Goal: Task Accomplishment & Management: Use online tool/utility

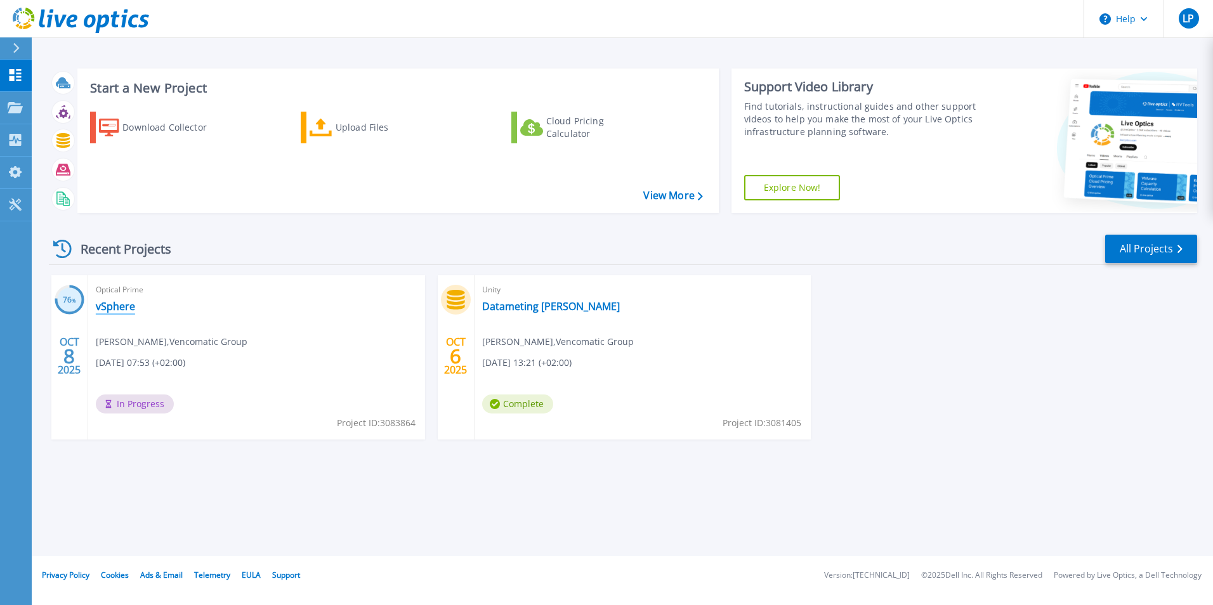
click at [124, 312] on link "vSphere" at bounding box center [115, 306] width 39 height 13
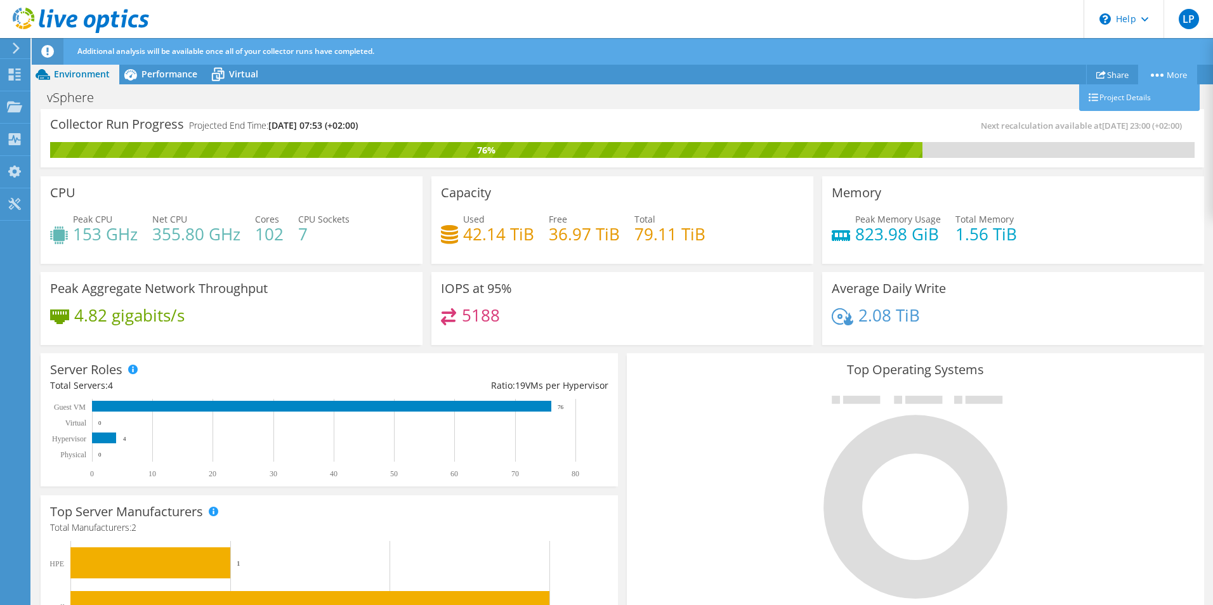
click at [1178, 80] on link "More" at bounding box center [1167, 75] width 59 height 20
click at [991, 110] on div "Collector Run Progress Projected End Time: 10/15/2025, 07:53 (+02:00) Next reca…" at bounding box center [623, 138] width 1164 height 58
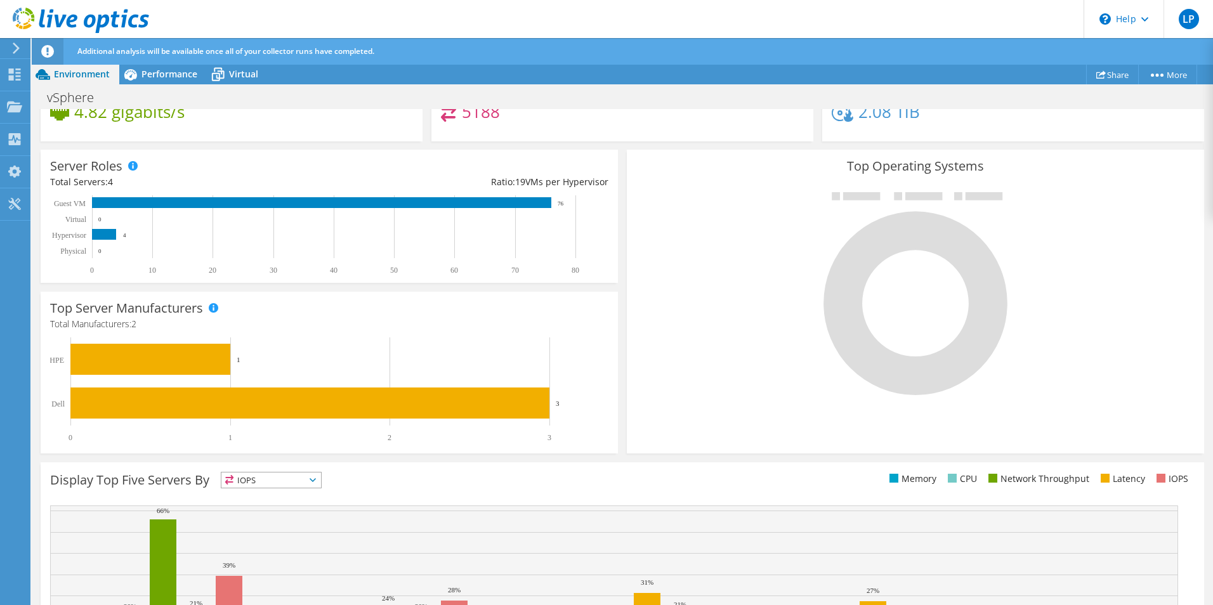
scroll to position [189, 0]
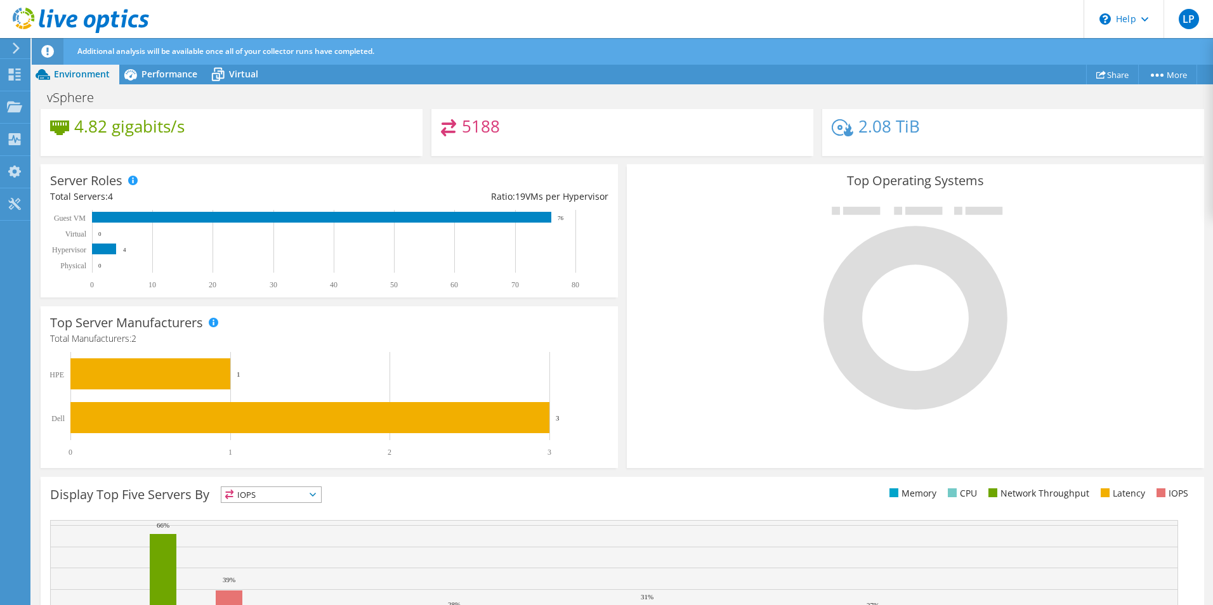
click at [919, 183] on h3 "Top Operating Systems" at bounding box center [915, 181] width 558 height 14
click at [919, 379] on icon at bounding box center [916, 319] width 184 height 184
click at [37, 73] on div "Dashboard" at bounding box center [60, 75] width 60 height 32
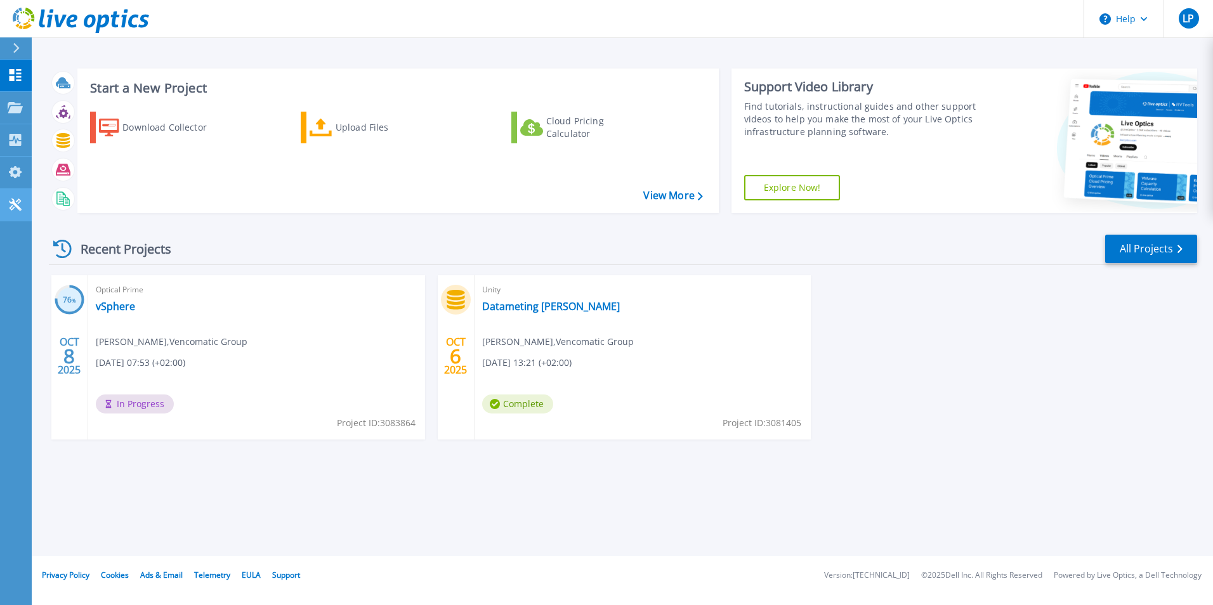
click at [18, 204] on icon at bounding box center [15, 205] width 12 height 12
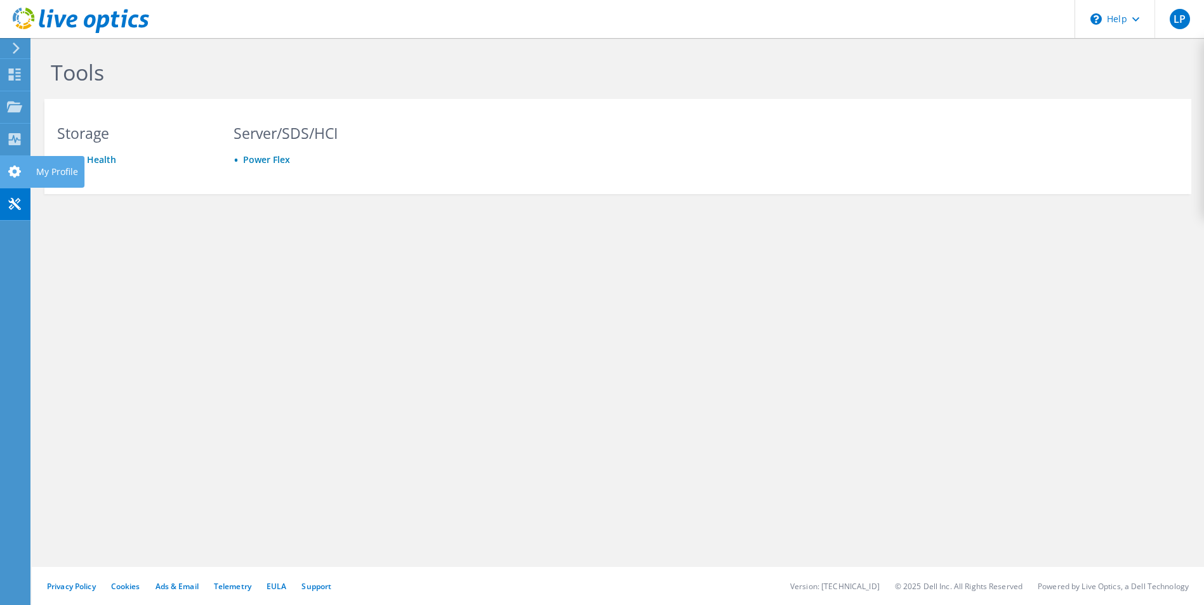
click at [11, 171] on use at bounding box center [14, 172] width 13 height 12
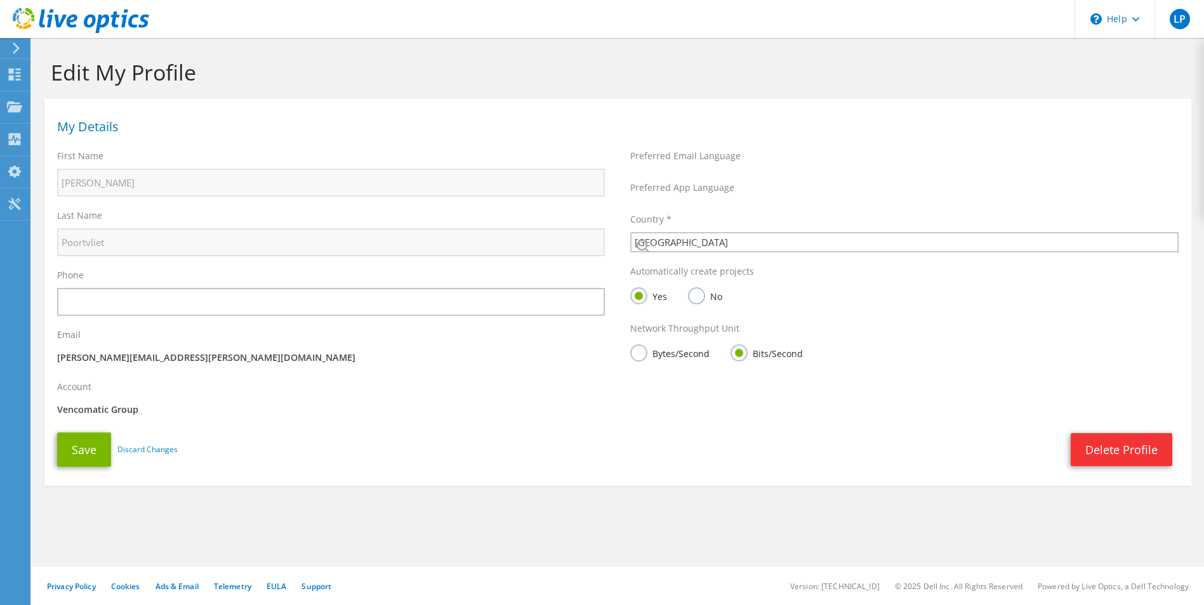
select select "160"
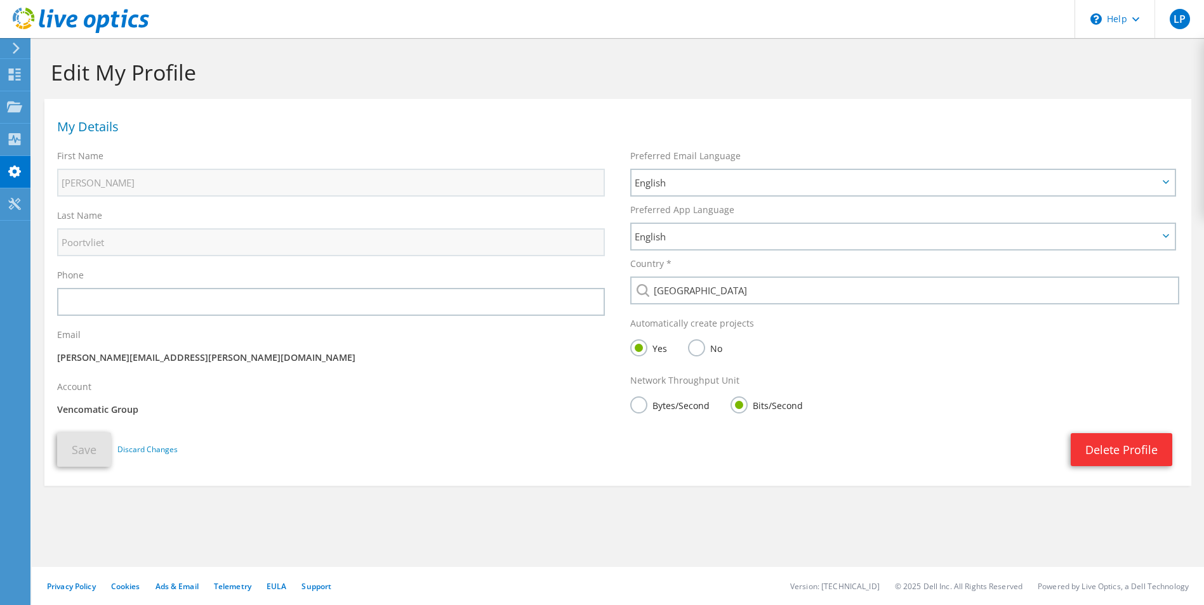
click at [15, 139] on use at bounding box center [15, 139] width 12 height 12
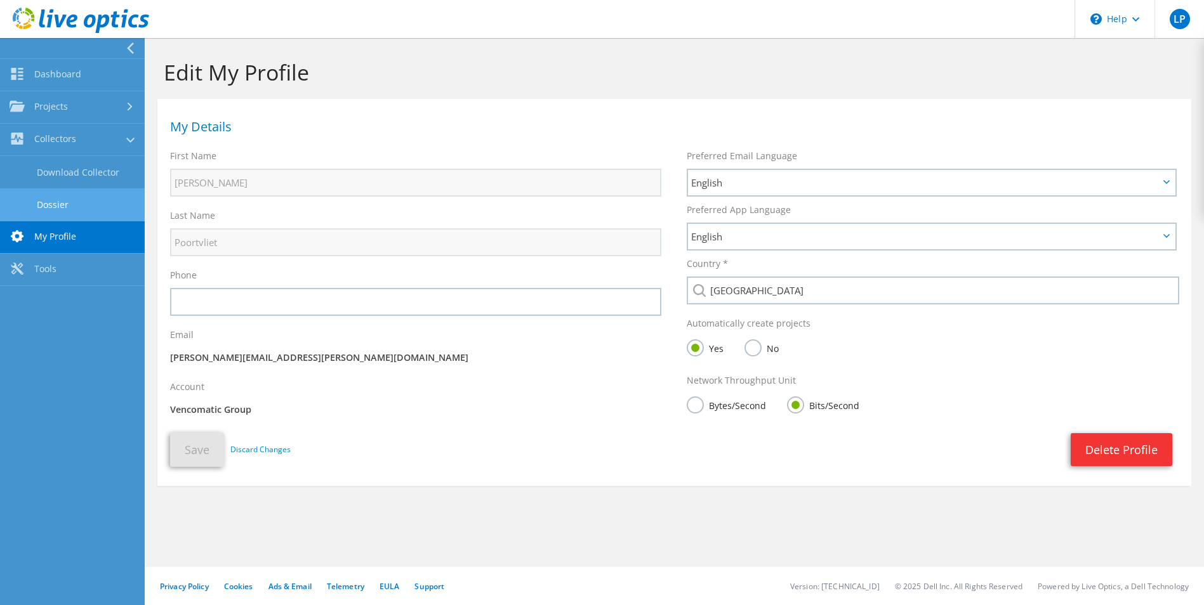
click at [44, 201] on link "Dossier" at bounding box center [72, 204] width 145 height 32
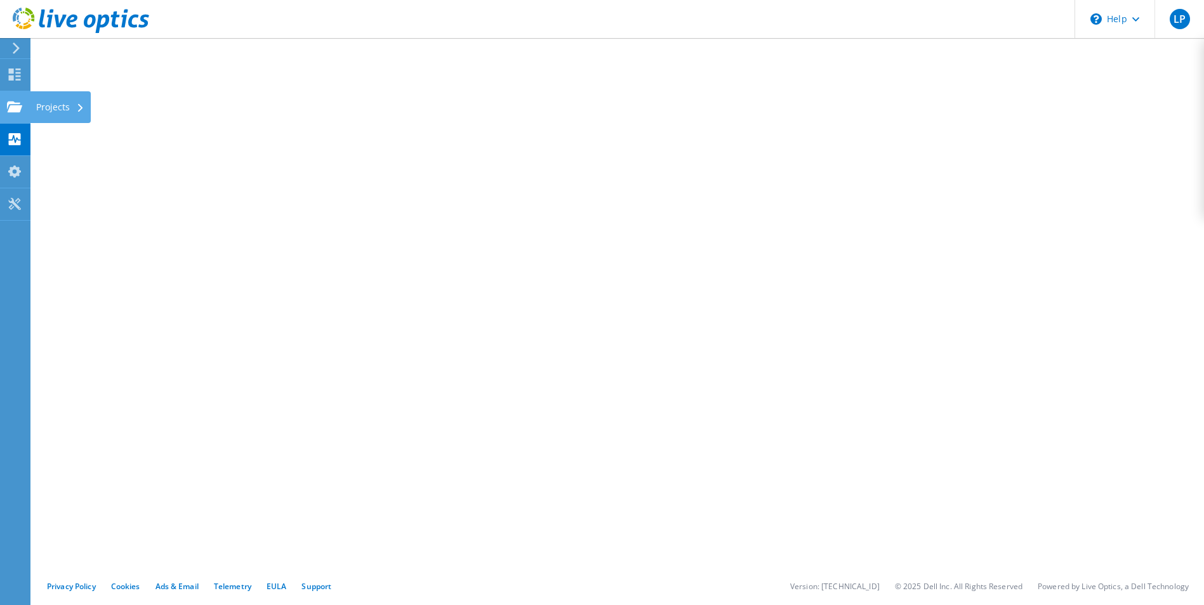
click at [13, 110] on use at bounding box center [14, 106] width 15 height 11
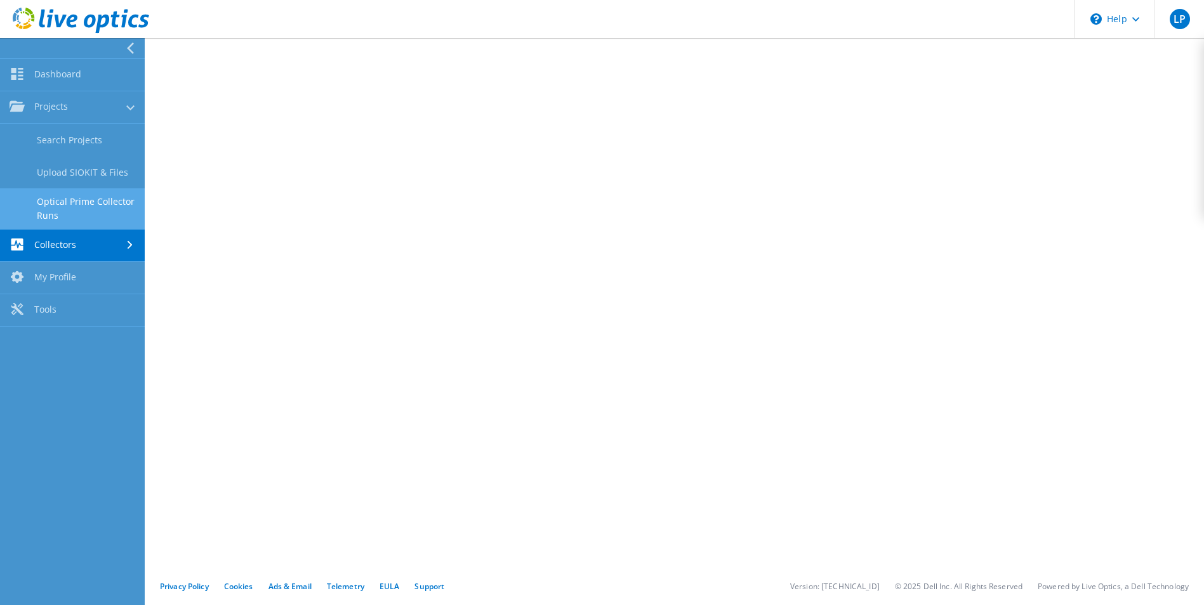
click at [44, 203] on link "Optical Prime Collector Runs" at bounding box center [72, 208] width 145 height 41
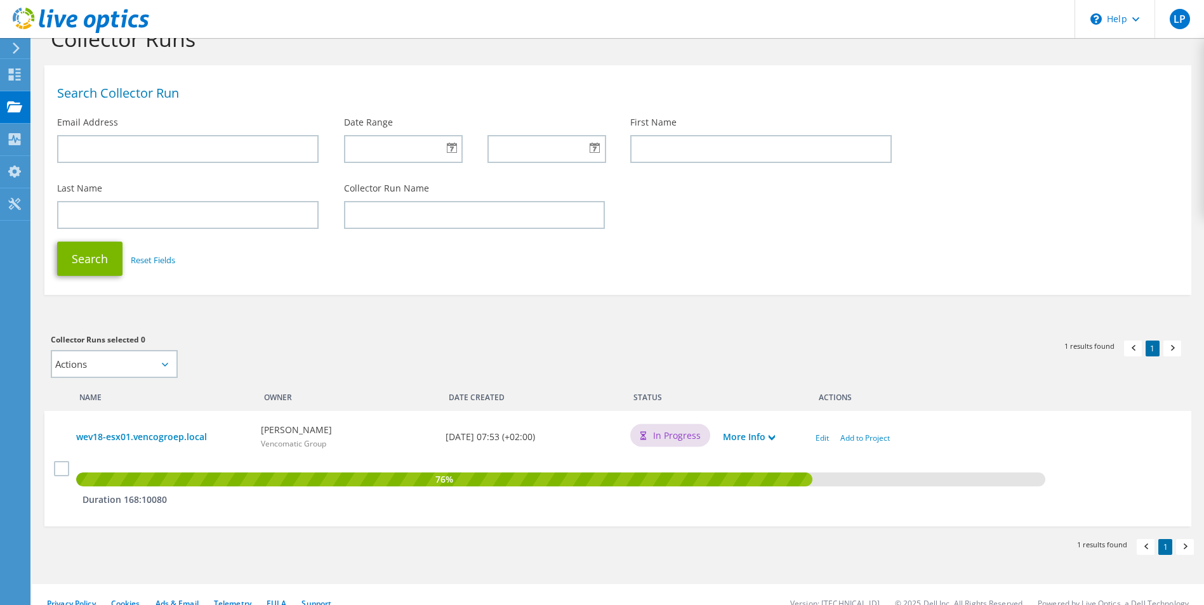
scroll to position [49, 0]
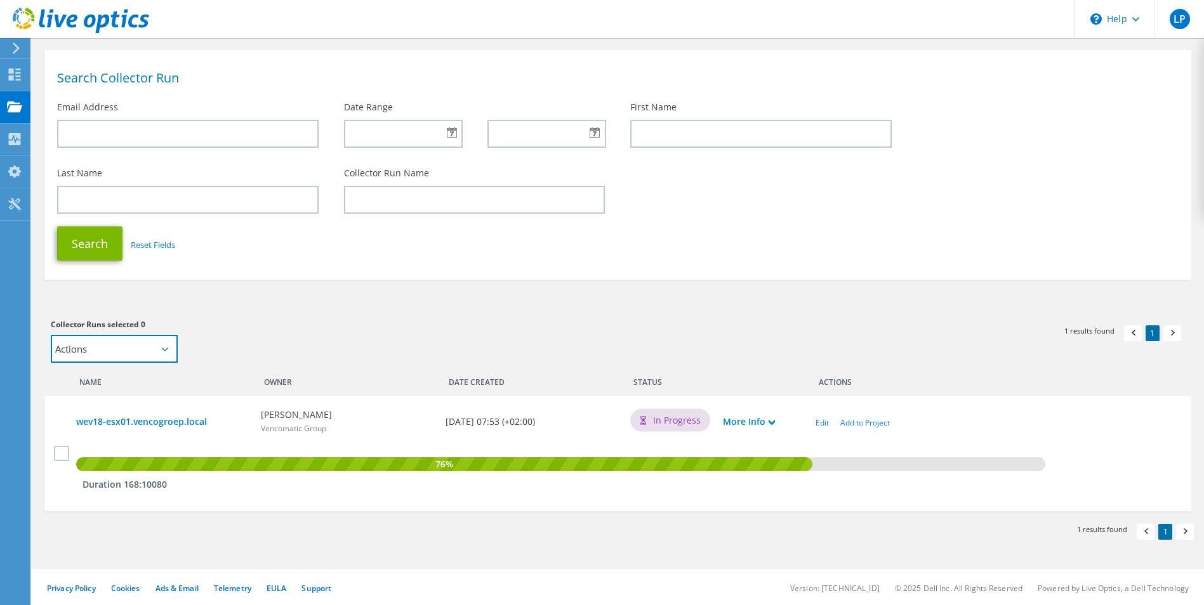
click at [162, 343] on select "Actions Add to new project Add to existing project" at bounding box center [114, 349] width 127 height 28
click at [251, 341] on div "Collector Runs selected 0 Actions Add to new project Add to existing project Ap…" at bounding box center [328, 340] width 554 height 45
click at [749, 417] on link "More Info" at bounding box center [749, 422] width 52 height 14
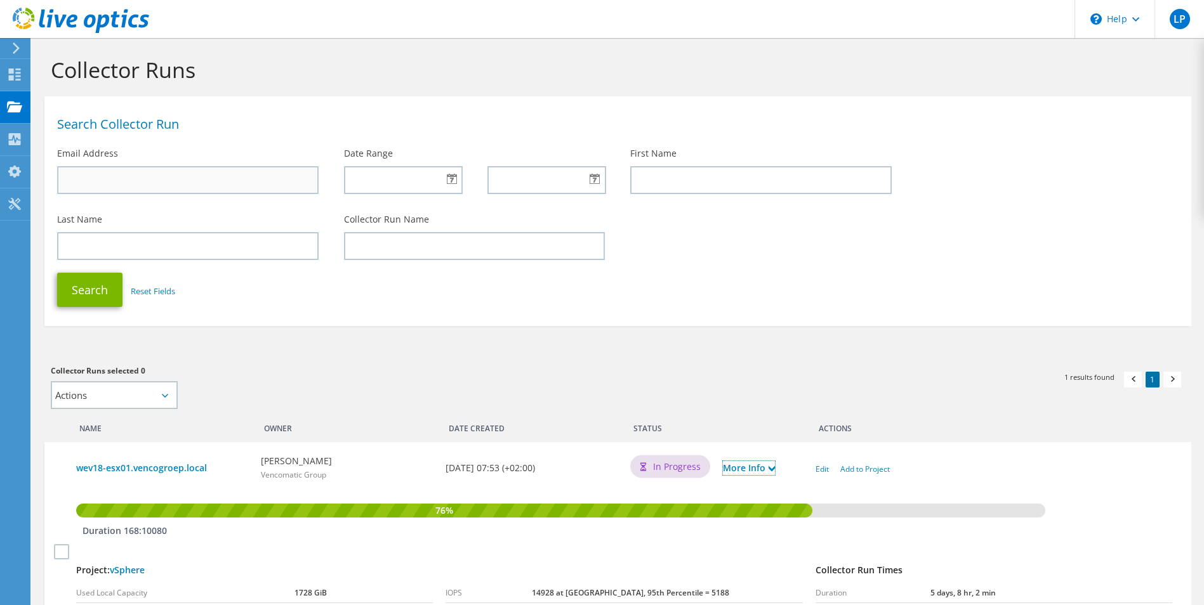
scroll to position [0, 0]
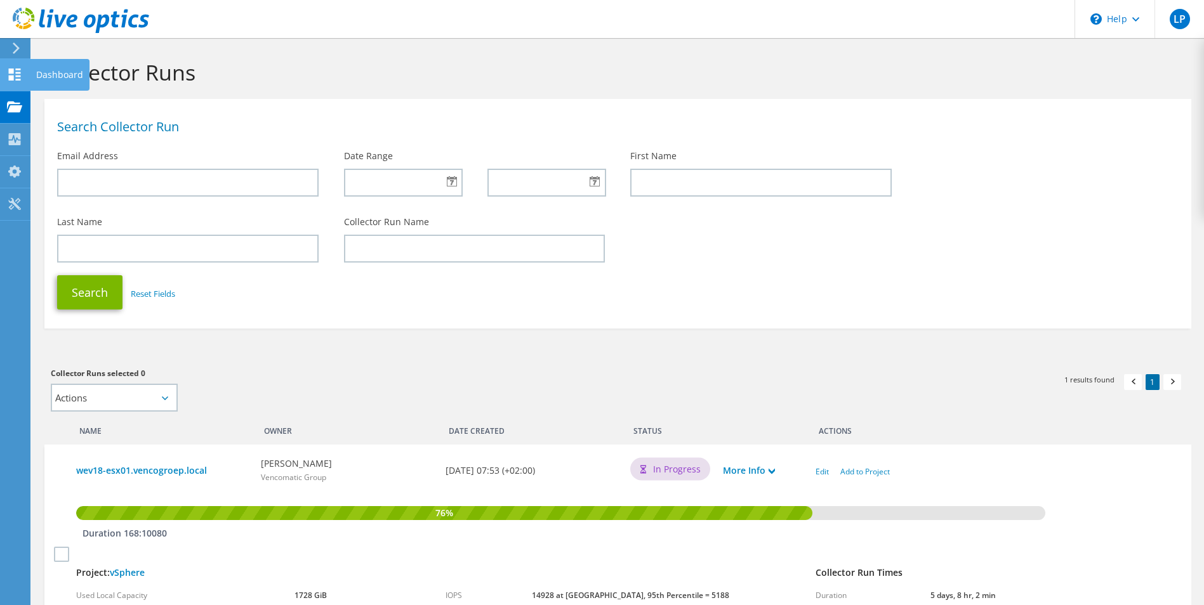
click at [14, 81] on div at bounding box center [14, 76] width 15 height 14
